Goal: Find specific page/section: Find specific page/section

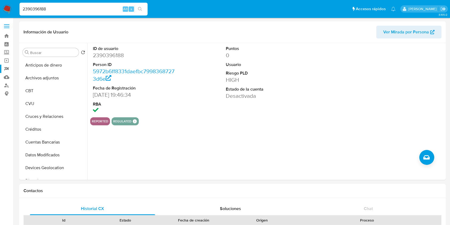
select select "10"
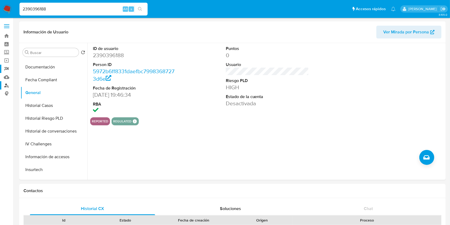
click at [6, 85] on link "Buscador de personas" at bounding box center [32, 85] width 64 height 8
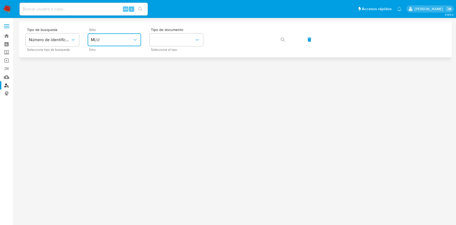
click at [121, 42] on span "MLU" at bounding box center [112, 39] width 42 height 5
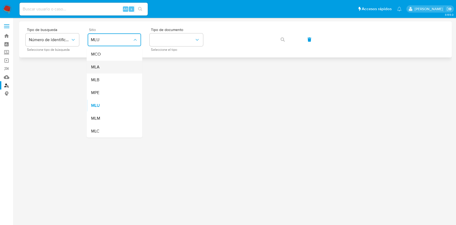
click at [115, 66] on div "MLA" at bounding box center [113, 67] width 44 height 13
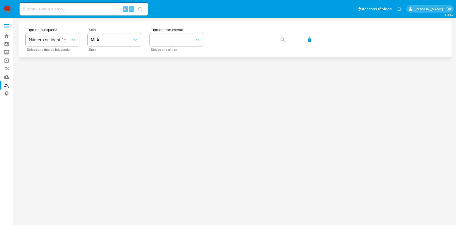
click at [204, 28] on div "Tipo de busqueda Número de identificación Seleccione tipo de búsqueda Sitio MLA…" at bounding box center [235, 39] width 419 height 23
click at [188, 38] on button "identificationType" at bounding box center [176, 39] width 53 height 13
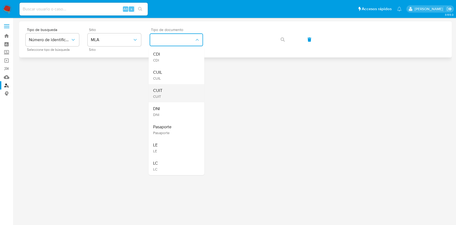
click at [179, 89] on div "CUIT CUIT" at bounding box center [175, 93] width 44 height 18
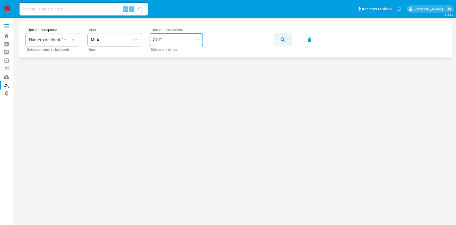
click at [281, 38] on icon "button" at bounding box center [282, 39] width 4 height 4
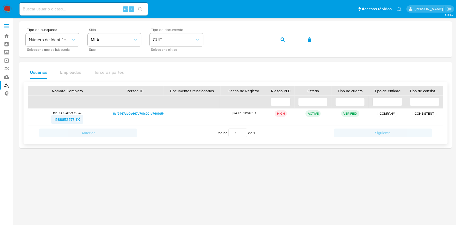
click at [62, 121] on span "1388853577" at bounding box center [64, 119] width 20 height 9
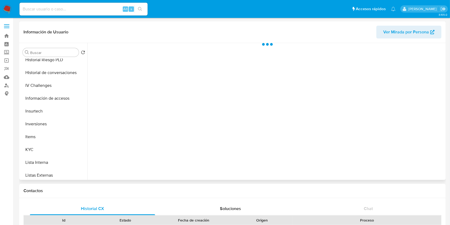
scroll to position [225, 0]
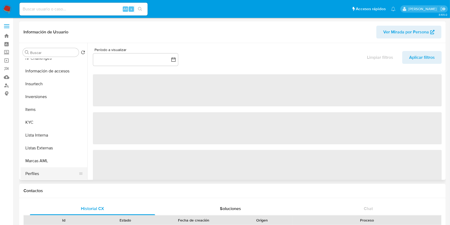
select select "10"
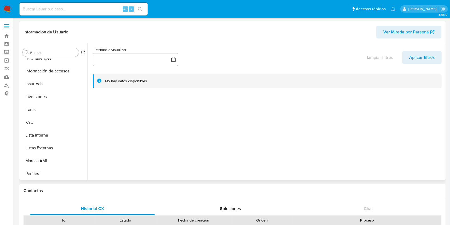
drag, startPoint x: 88, startPoint y: 153, endPoint x: 86, endPoint y: 171, distance: 18.0
click at [86, 171] on div "Buscar Volver al orden por defecto Anticipos de dinero Archivos adjuntos CBT CV…" at bounding box center [233, 111] width 424 height 137
click at [65, 155] on button "Restricciones Nuevo Mundo" at bounding box center [52, 160] width 62 height 13
